Goal: Information Seeking & Learning: Learn about a topic

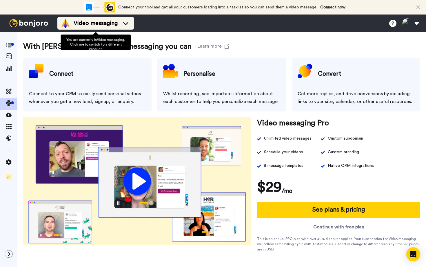
click at [91, 24] on span "Video messaging" at bounding box center [96, 23] width 44 height 8
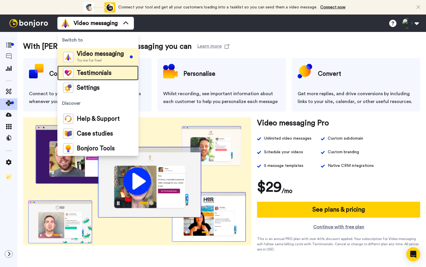
click at [103, 74] on span "Testimonials" at bounding box center [94, 73] width 35 height 6
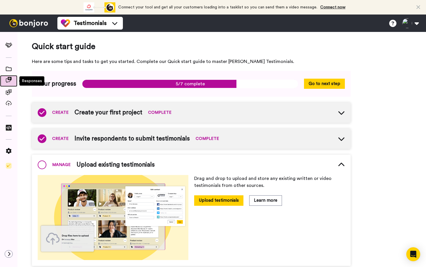
click at [7, 80] on icon at bounding box center [9, 80] width 6 height 6
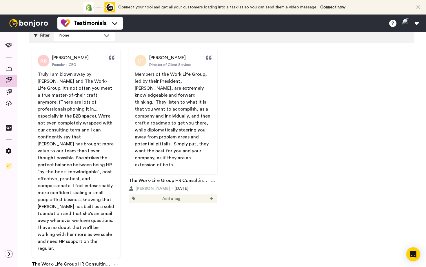
scroll to position [53, 0]
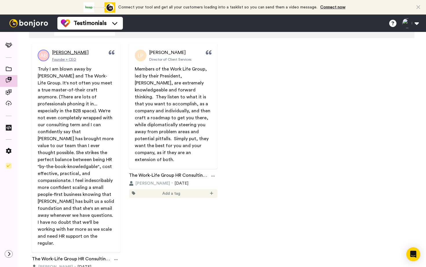
click at [64, 53] on span "Ashley Brichter" at bounding box center [70, 52] width 37 height 7
click at [74, 53] on span "Ashley Brichter" at bounding box center [70, 52] width 37 height 7
click at [60, 59] on span "Founder + CEO" at bounding box center [64, 59] width 24 height 5
click at [43, 57] on img at bounding box center [44, 56] width 12 height 12
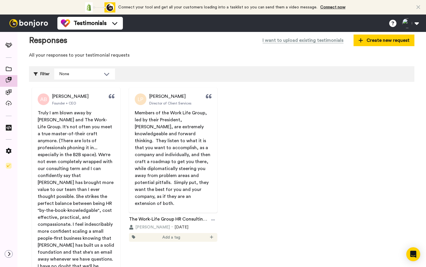
scroll to position [0, 0]
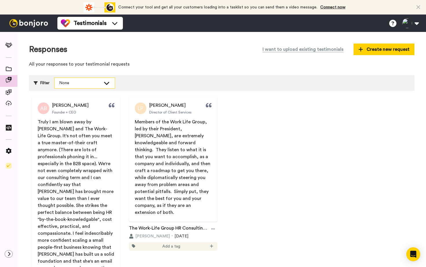
click at [72, 84] on div "None" at bounding box center [80, 83] width 42 height 6
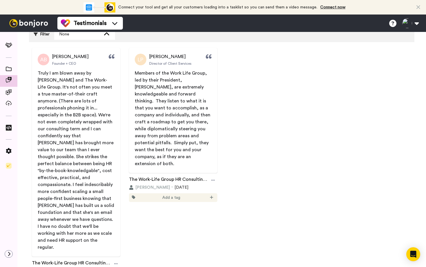
scroll to position [52, 0]
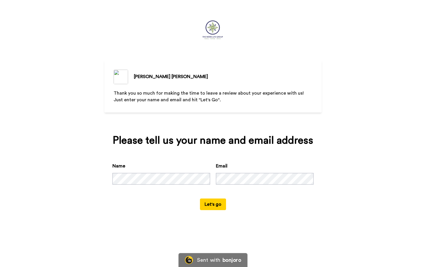
click at [118, 77] on img at bounding box center [121, 77] width 14 height 14
click at [115, 73] on img at bounding box center [121, 77] width 14 height 14
click at [116, 72] on img at bounding box center [121, 77] width 14 height 14
click at [292, 210] on div "Please tell us your name and email address Name Email Let's go" at bounding box center [212, 172] width 217 height 92
